Goal: Task Accomplishment & Management: Use online tool/utility

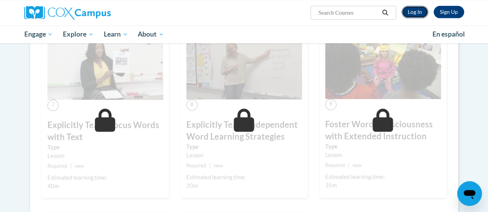
click at [407, 16] on link "Log In" at bounding box center [414, 12] width 27 height 12
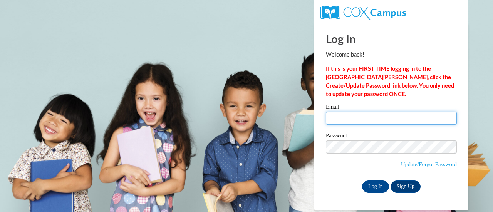
click at [348, 114] on input "Email" at bounding box center [391, 118] width 131 height 13
type input "kjkazya@sunprairieschools.org"
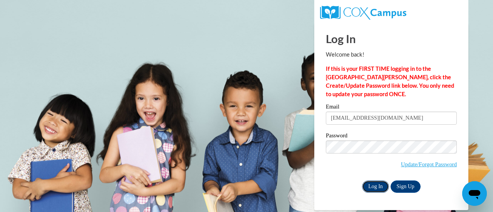
click at [379, 187] on input "Log In" at bounding box center [375, 187] width 27 height 12
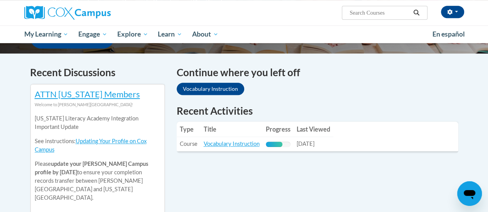
scroll to position [230, 0]
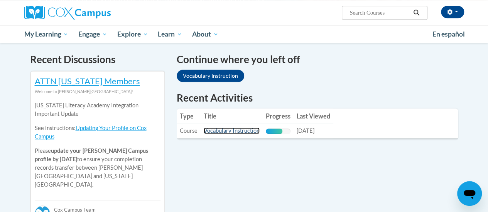
click at [241, 131] on link "Vocabulary Instruction" at bounding box center [232, 131] width 56 height 7
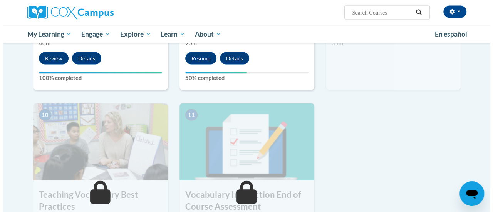
scroll to position [680, 0]
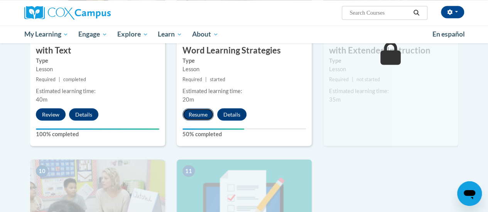
click at [192, 119] on button "Resume" at bounding box center [197, 114] width 31 height 12
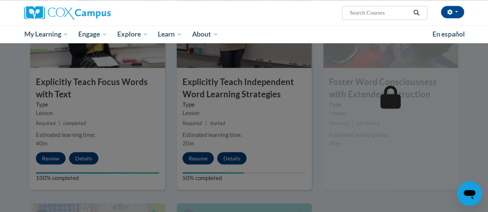
scroll to position [636, 0]
